Goal: Task Accomplishment & Management: Use online tool/utility

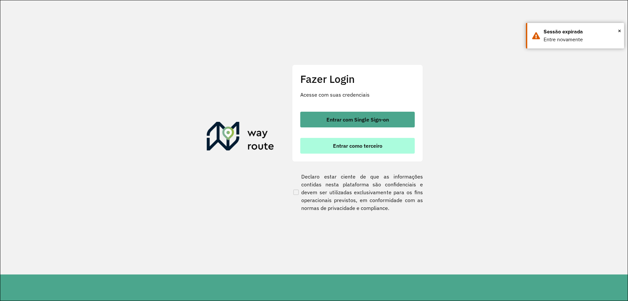
click at [366, 145] on span "Entrar como terceiro" at bounding box center [357, 145] width 49 height 5
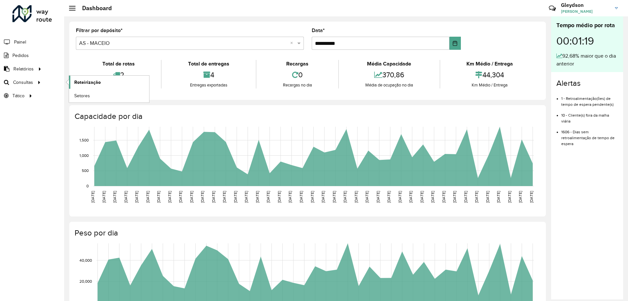
click at [91, 83] on span "Roteirização" at bounding box center [87, 82] width 27 height 7
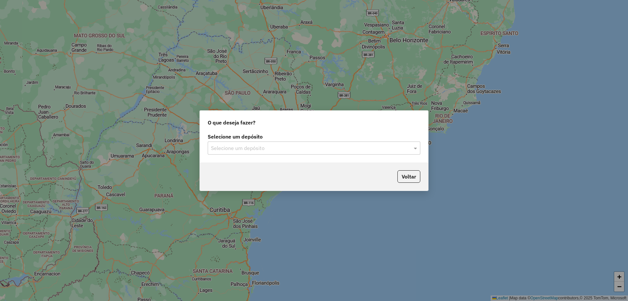
click at [331, 150] on input "text" at bounding box center [307, 148] width 193 height 8
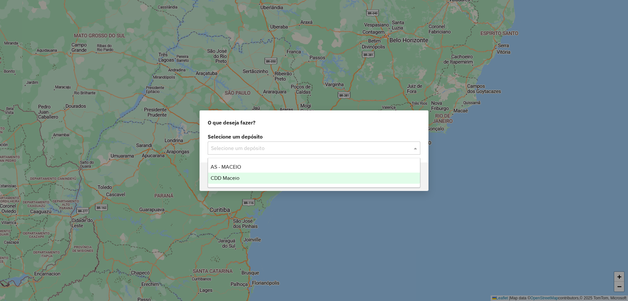
click at [240, 183] on ng-dropdown-panel "AS - MACEIO CDD Maceio" at bounding box center [314, 173] width 213 height 30
click at [239, 179] on span "CDD Maceio" at bounding box center [225, 178] width 29 height 6
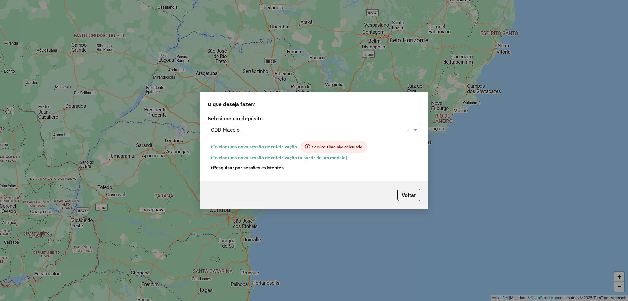
click at [252, 167] on button "Pesquisar por sessões existentes" at bounding box center [247, 168] width 79 height 10
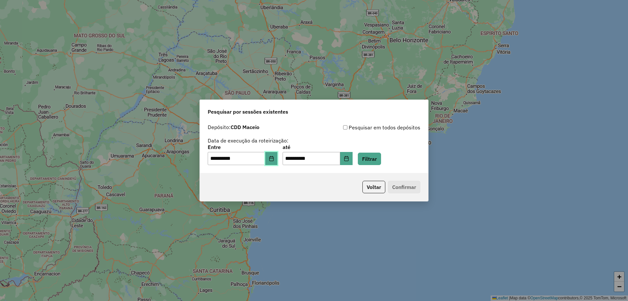
click at [274, 161] on button "Choose Date" at bounding box center [271, 158] width 12 height 13
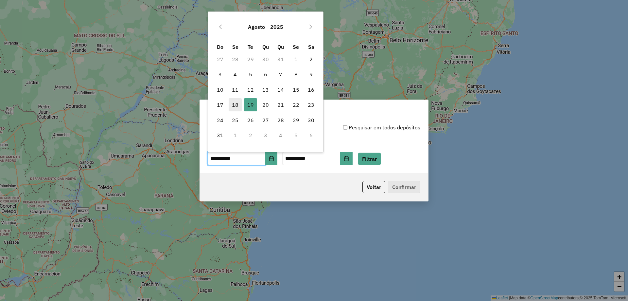
click at [235, 103] on span "18" at bounding box center [235, 104] width 13 height 13
type input "**********"
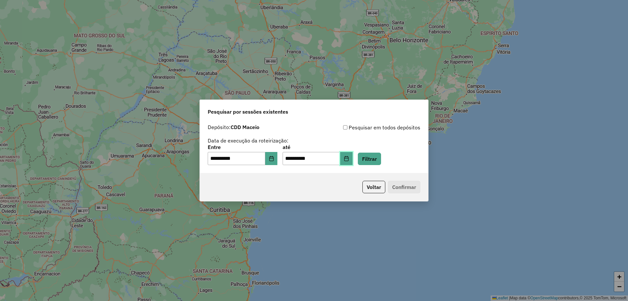
click at [349, 161] on icon "Choose Date" at bounding box center [346, 158] width 4 height 5
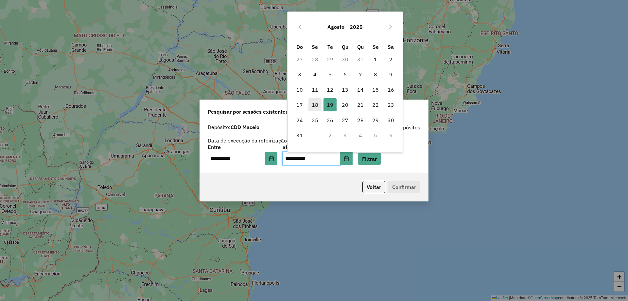
click at [318, 104] on span "18" at bounding box center [315, 104] width 13 height 13
type input "**********"
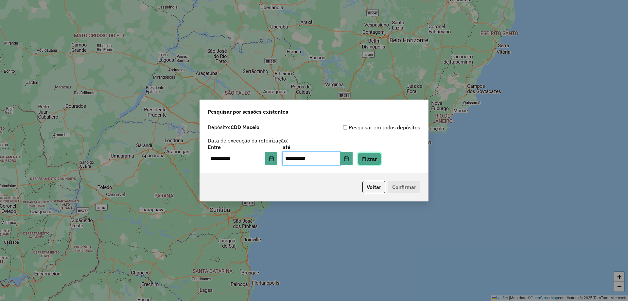
click at [379, 155] on button "Filtrar" at bounding box center [369, 159] width 23 height 12
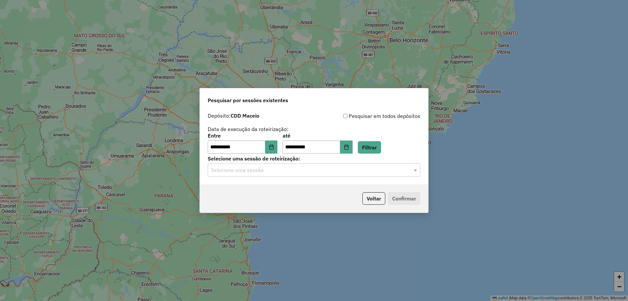
click at [299, 172] on input "text" at bounding box center [307, 170] width 193 height 8
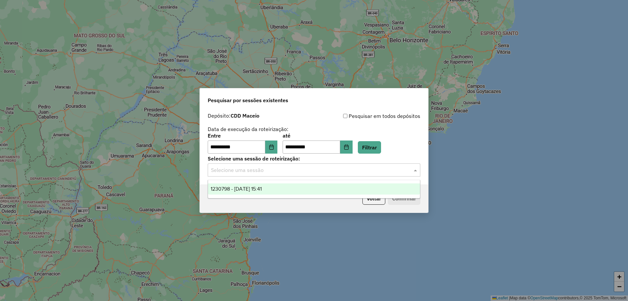
click at [277, 189] on div "1230798 - 18/08/2025 15:41" at bounding box center [314, 188] width 212 height 11
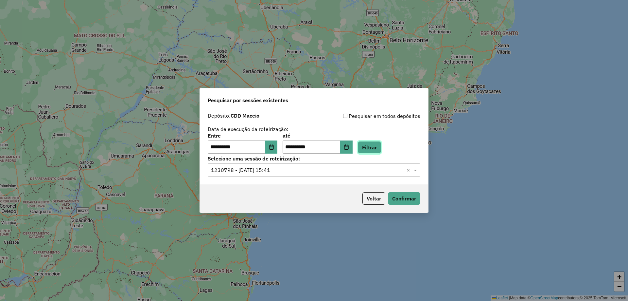
click at [379, 145] on button "Filtrar" at bounding box center [369, 147] width 23 height 12
click at [401, 199] on button "Confirmar" at bounding box center [404, 198] width 32 height 12
click at [276, 150] on button "Choose Date" at bounding box center [271, 146] width 12 height 13
click at [381, 150] on button "Filtrar" at bounding box center [369, 147] width 23 height 12
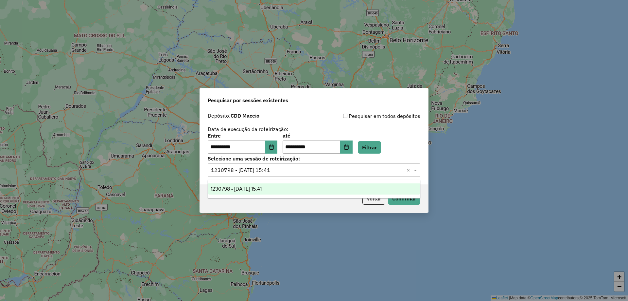
click at [382, 172] on input "text" at bounding box center [307, 170] width 193 height 8
click at [290, 193] on div "1230798 - 18/08/2025 15:41" at bounding box center [314, 188] width 212 height 11
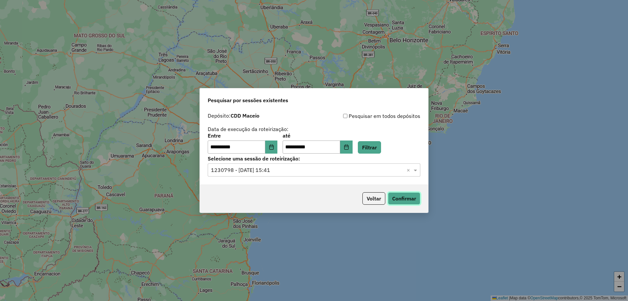
click at [410, 203] on button "Confirmar" at bounding box center [404, 198] width 32 height 12
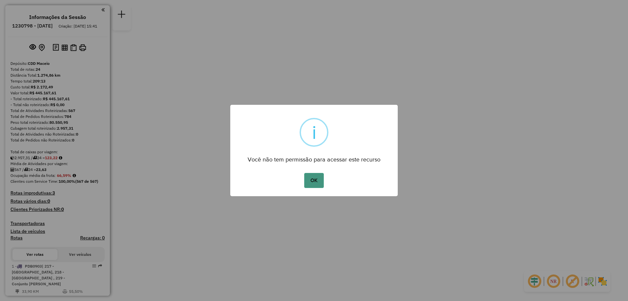
click at [314, 175] on button "OK" at bounding box center [313, 180] width 19 height 15
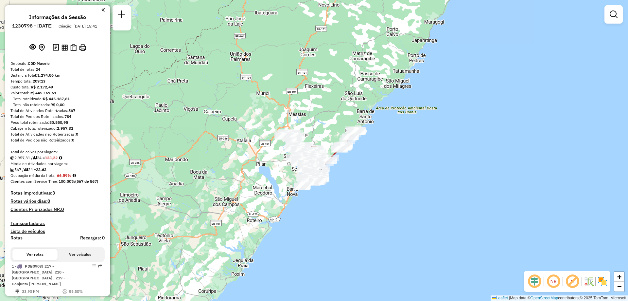
scroll to position [917, 0]
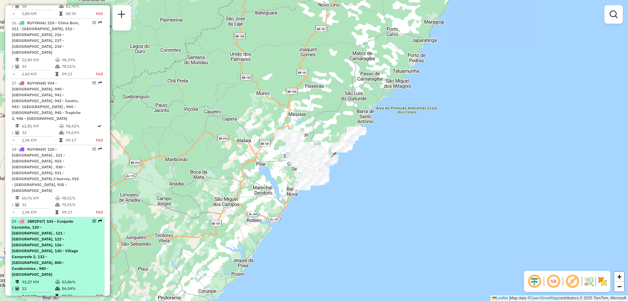
select select "**********"
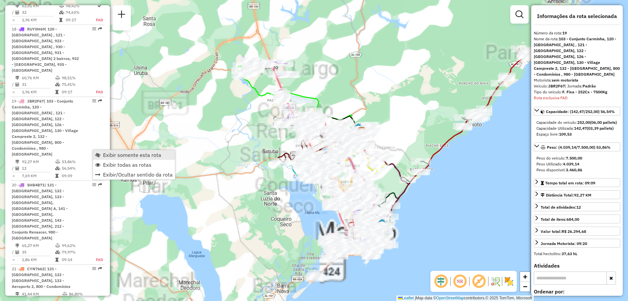
scroll to position [1058, 0]
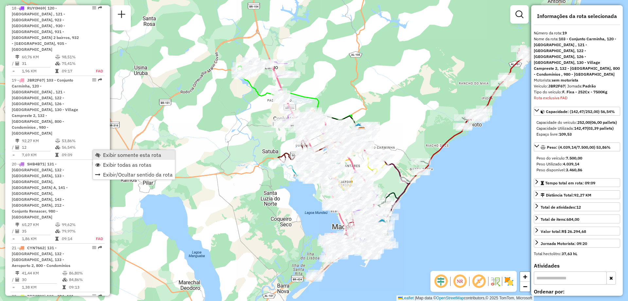
click at [111, 155] on span "Exibir somente esta rota" at bounding box center [132, 154] width 58 height 5
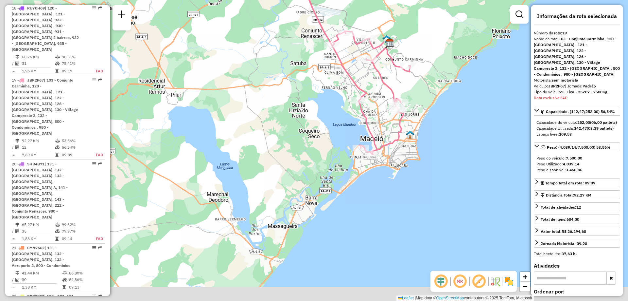
drag, startPoint x: 308, startPoint y: 207, endPoint x: 339, endPoint y: 120, distance: 91.7
click at [339, 120] on div "Janela de atendimento Grade de atendimento Capacidade Transportadoras Veículos …" at bounding box center [314, 150] width 628 height 301
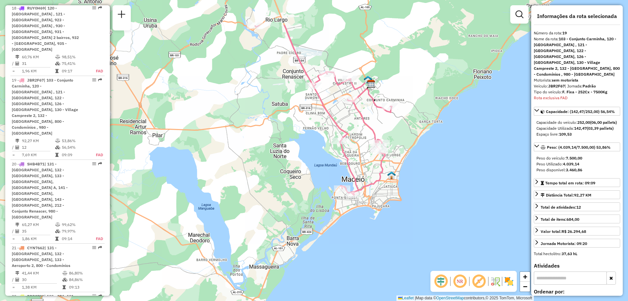
drag, startPoint x: 385, startPoint y: 77, endPoint x: 360, endPoint y: 138, distance: 65.6
click at [360, 137] on div "Janela de atendimento Grade de atendimento Capacidade Transportadoras Veículos …" at bounding box center [314, 150] width 628 height 301
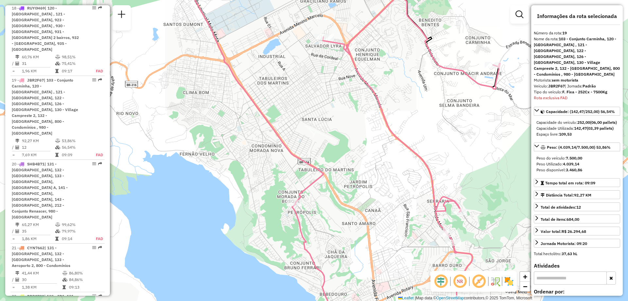
drag, startPoint x: 306, startPoint y: 64, endPoint x: 301, endPoint y: 69, distance: 7.4
click at [340, 84] on div "Janela de atendimento Grade de atendimento Capacidade Transportadoras Veículos …" at bounding box center [314, 150] width 628 height 301
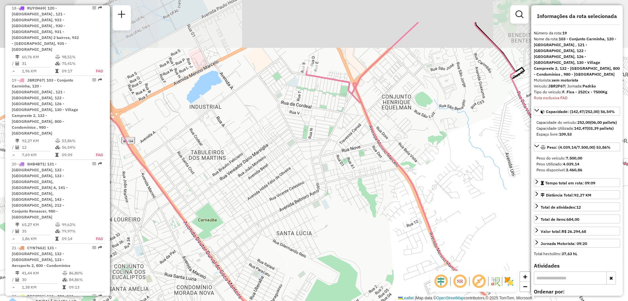
drag, startPoint x: 317, startPoint y: 48, endPoint x: 308, endPoint y: 96, distance: 49.0
click at [310, 94] on div "Janela de atendimento Grade de atendimento Capacidade Transportadoras Veículos …" at bounding box center [314, 150] width 628 height 301
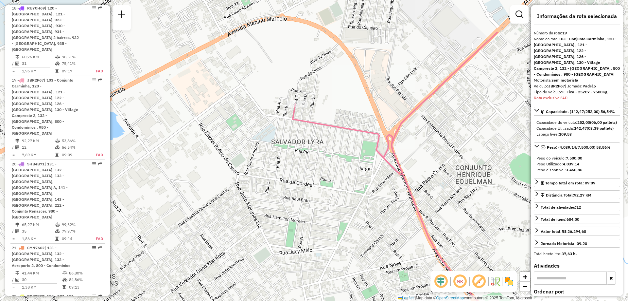
drag, startPoint x: 320, startPoint y: 61, endPoint x: 308, endPoint y: 123, distance: 63.9
click at [308, 123] on icon at bounding box center [303, 212] width 754 height 361
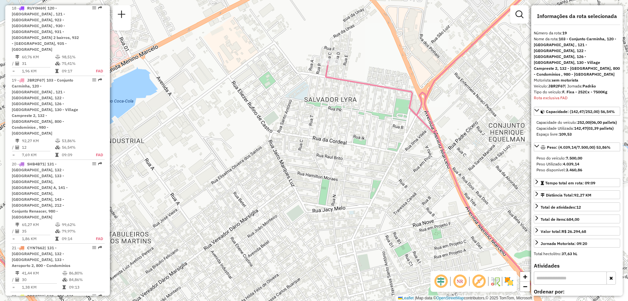
drag, startPoint x: 280, startPoint y: 150, endPoint x: 313, endPoint y: 107, distance: 54.1
click at [313, 107] on div "Janela de atendimento Grade de atendimento Capacidade Transportadoras Veículos …" at bounding box center [314, 150] width 628 height 301
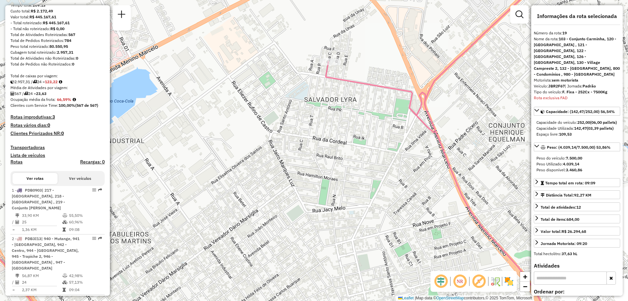
scroll to position [0, 0]
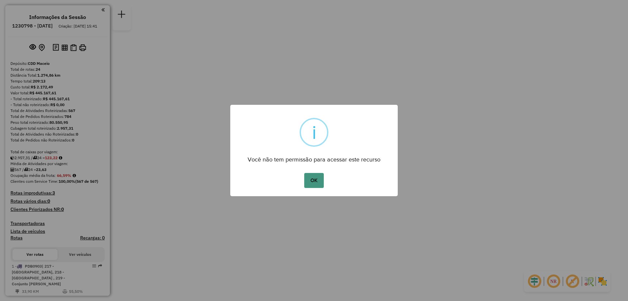
click at [317, 178] on button "OK" at bounding box center [313, 180] width 19 height 15
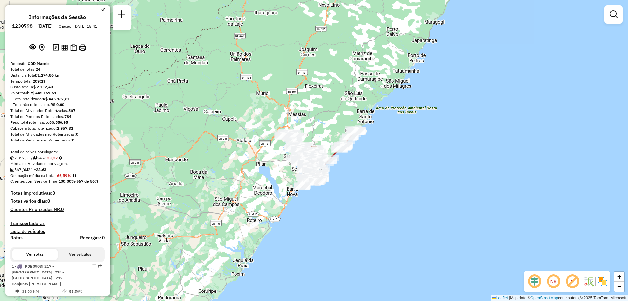
scroll to position [578, 0]
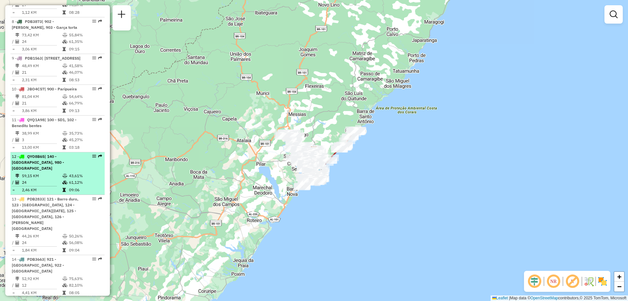
select select "**********"
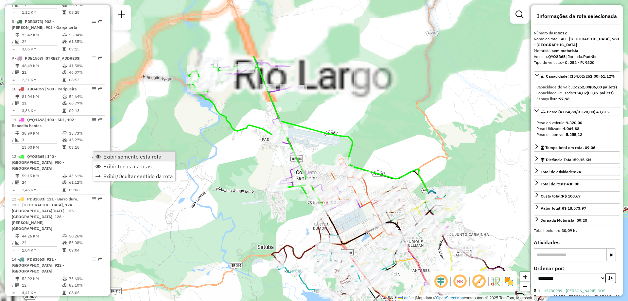
click at [130, 154] on span "Exibir somente esta rota" at bounding box center [132, 156] width 58 height 5
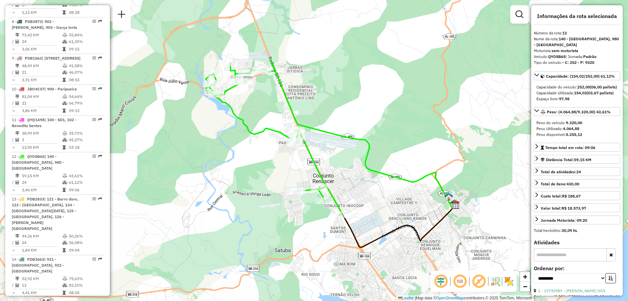
drag, startPoint x: 253, startPoint y: 172, endPoint x: 270, endPoint y: 175, distance: 17.3
click at [270, 175] on div "Janela de atendimento Grade de atendimento Capacidade Transportadoras Veículos …" at bounding box center [314, 150] width 628 height 301
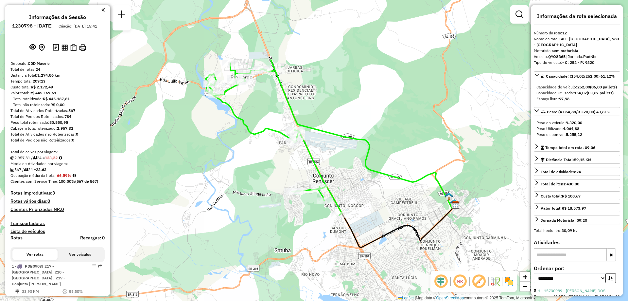
scroll to position [431, 0]
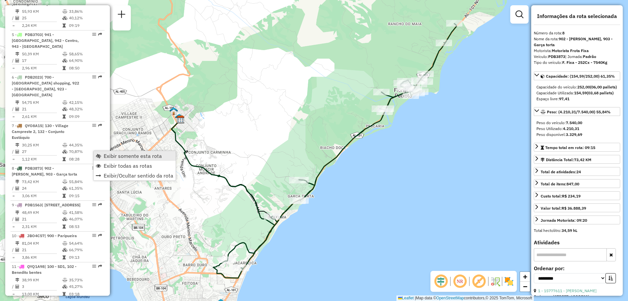
click at [122, 156] on span "Exibir somente esta rota" at bounding box center [133, 155] width 58 height 5
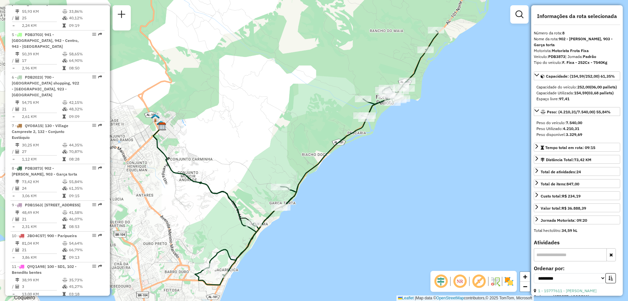
drag, startPoint x: 424, startPoint y: 123, endPoint x: 417, endPoint y: 123, distance: 7.5
click at [417, 123] on div "Janela de atendimento Grade de atendimento Capacidade Transportadoras Veículos …" at bounding box center [314, 150] width 628 height 301
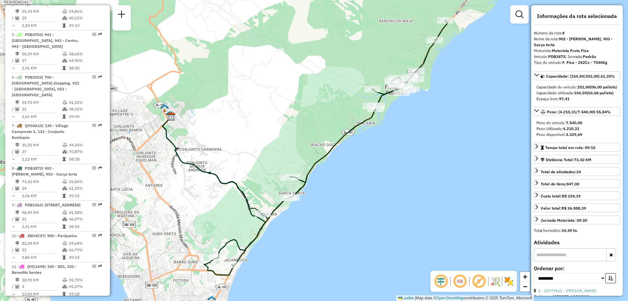
drag, startPoint x: 209, startPoint y: 248, endPoint x: 222, endPoint y: 235, distance: 18.5
click at [222, 235] on div "Janela de atendimento Grade de atendimento Capacidade Transportadoras Veículos …" at bounding box center [314, 150] width 628 height 301
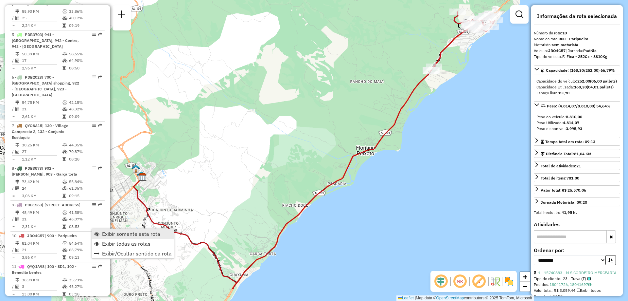
click at [111, 235] on span "Exibir somente esta rota" at bounding box center [131, 233] width 58 height 5
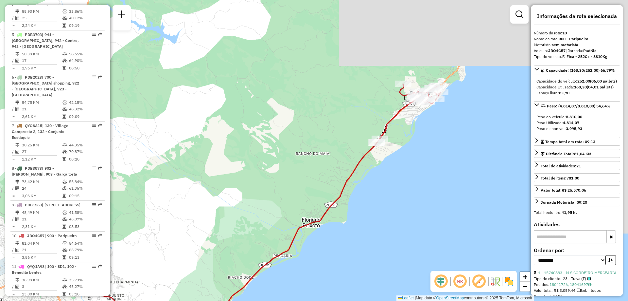
drag, startPoint x: 467, startPoint y: 67, endPoint x: 413, endPoint y: 139, distance: 90.2
click at [413, 139] on div "Janela de atendimento Grade de atendimento Capacidade Transportadoras Veículos …" at bounding box center [314, 150] width 628 height 301
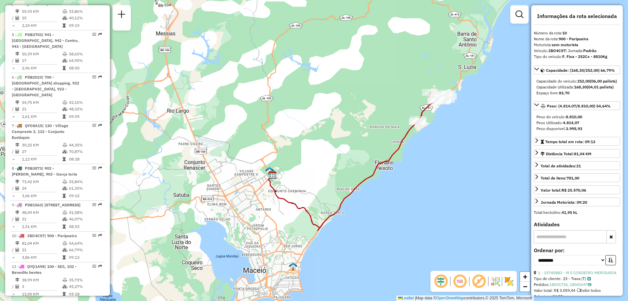
scroll to position [663, 0]
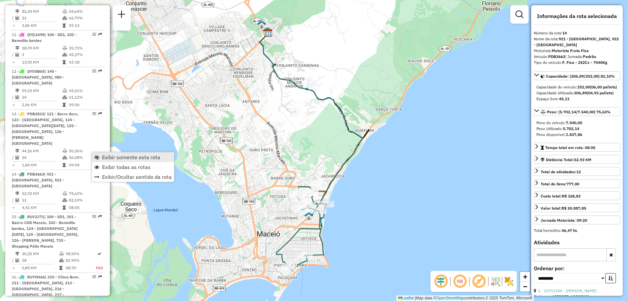
click at [133, 158] on span "Exibir somente esta rota" at bounding box center [131, 156] width 58 height 5
